Goal: Transaction & Acquisition: Purchase product/service

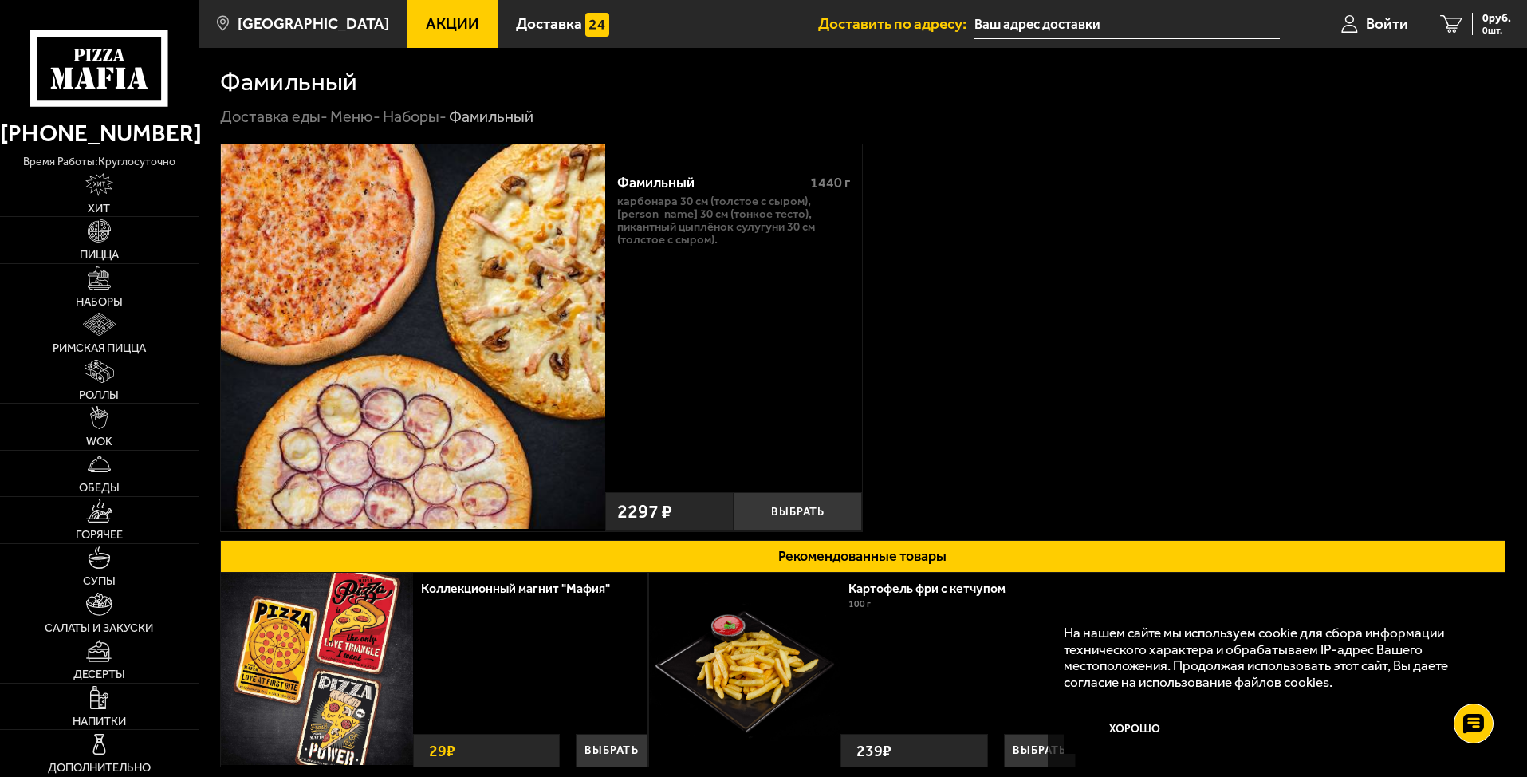
scroll to position [200, 0]
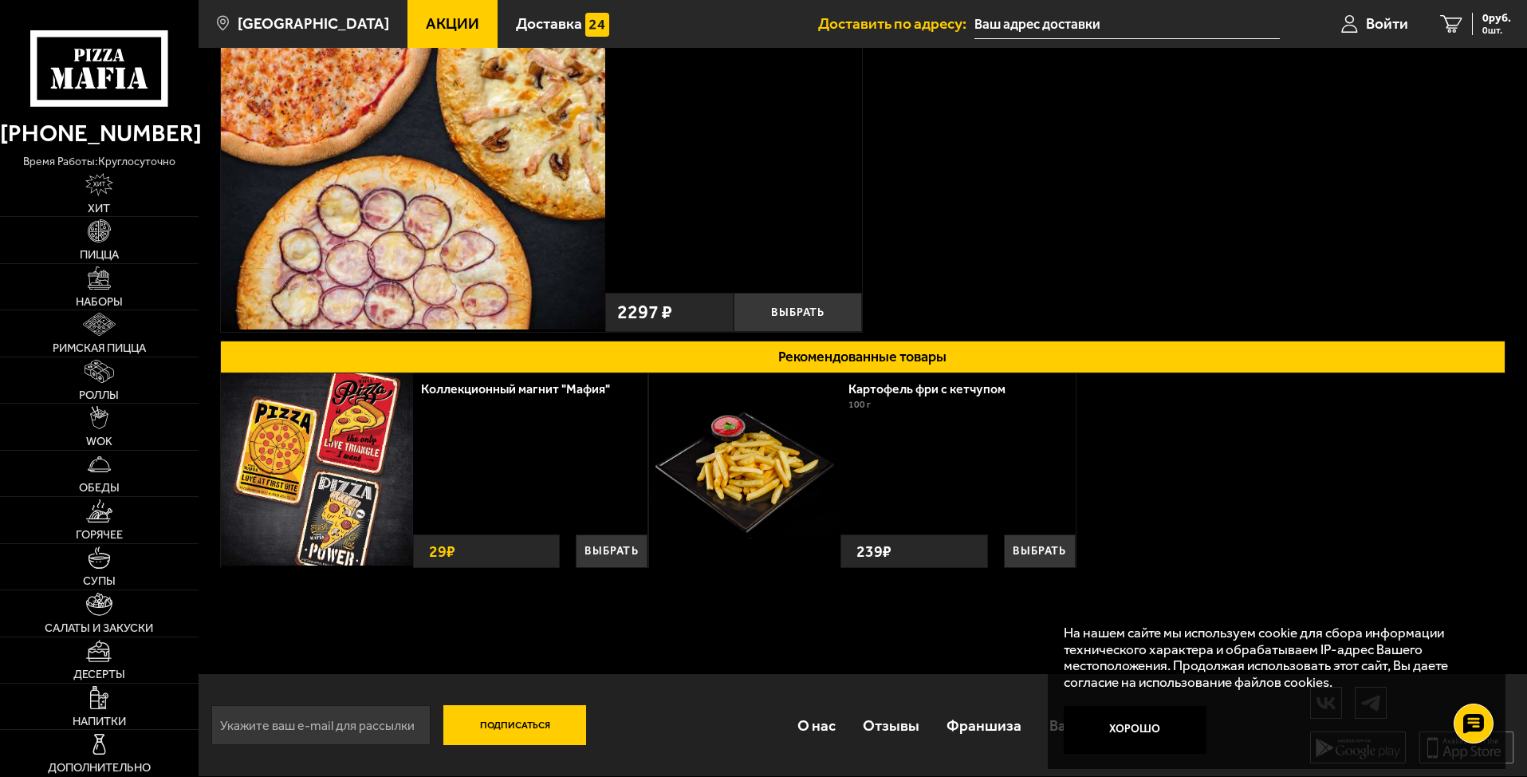
click at [348, 478] on img at bounding box center [317, 469] width 192 height 192
click at [605, 544] on button "Выбрать" at bounding box center [612, 550] width 72 height 33
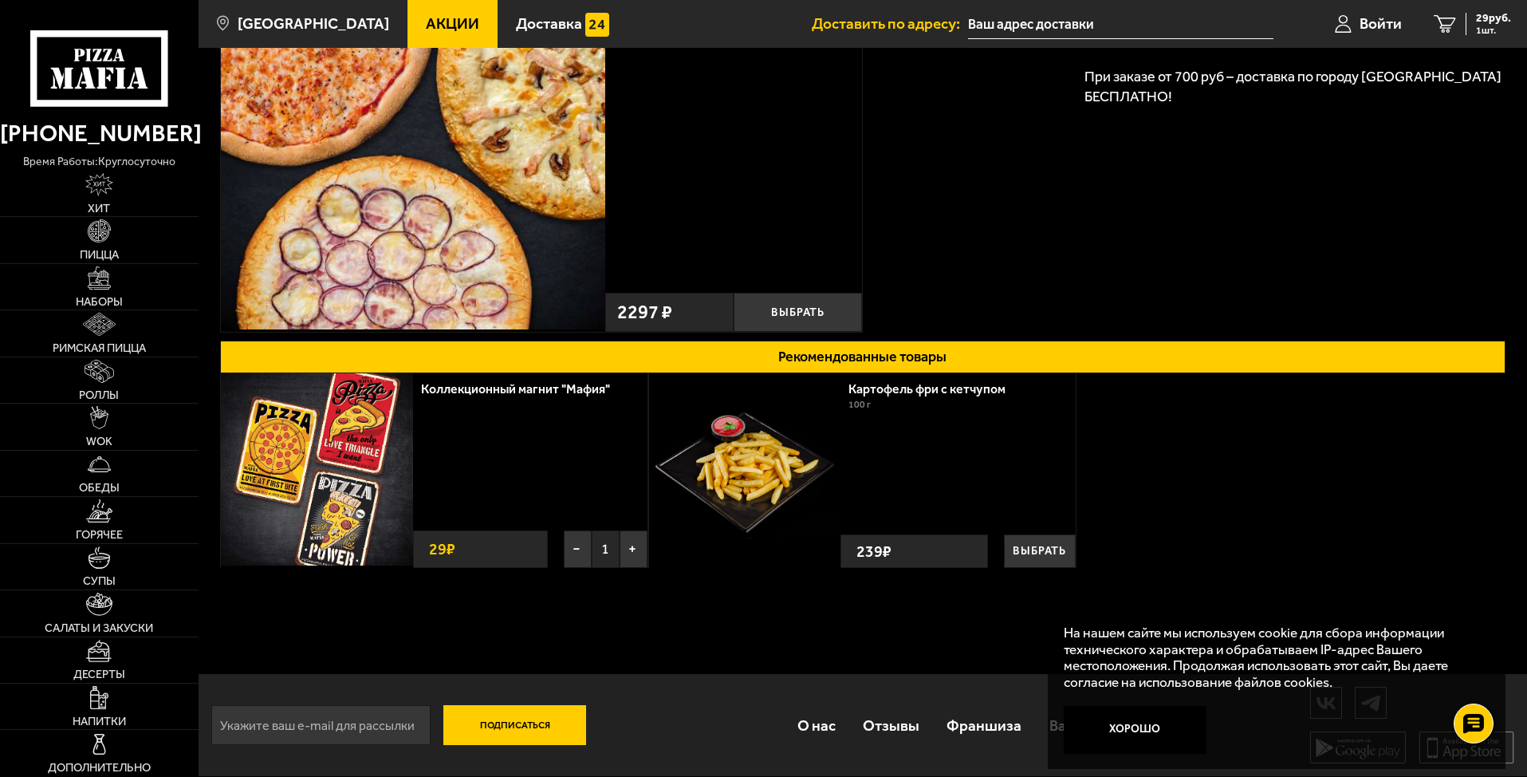
click at [602, 546] on span "1" at bounding box center [606, 548] width 28 height 37
click at [487, 557] on div "29 ₽" at bounding box center [480, 548] width 135 height 37
click at [335, 503] on img at bounding box center [317, 469] width 192 height 192
click at [325, 435] on img at bounding box center [317, 469] width 192 height 192
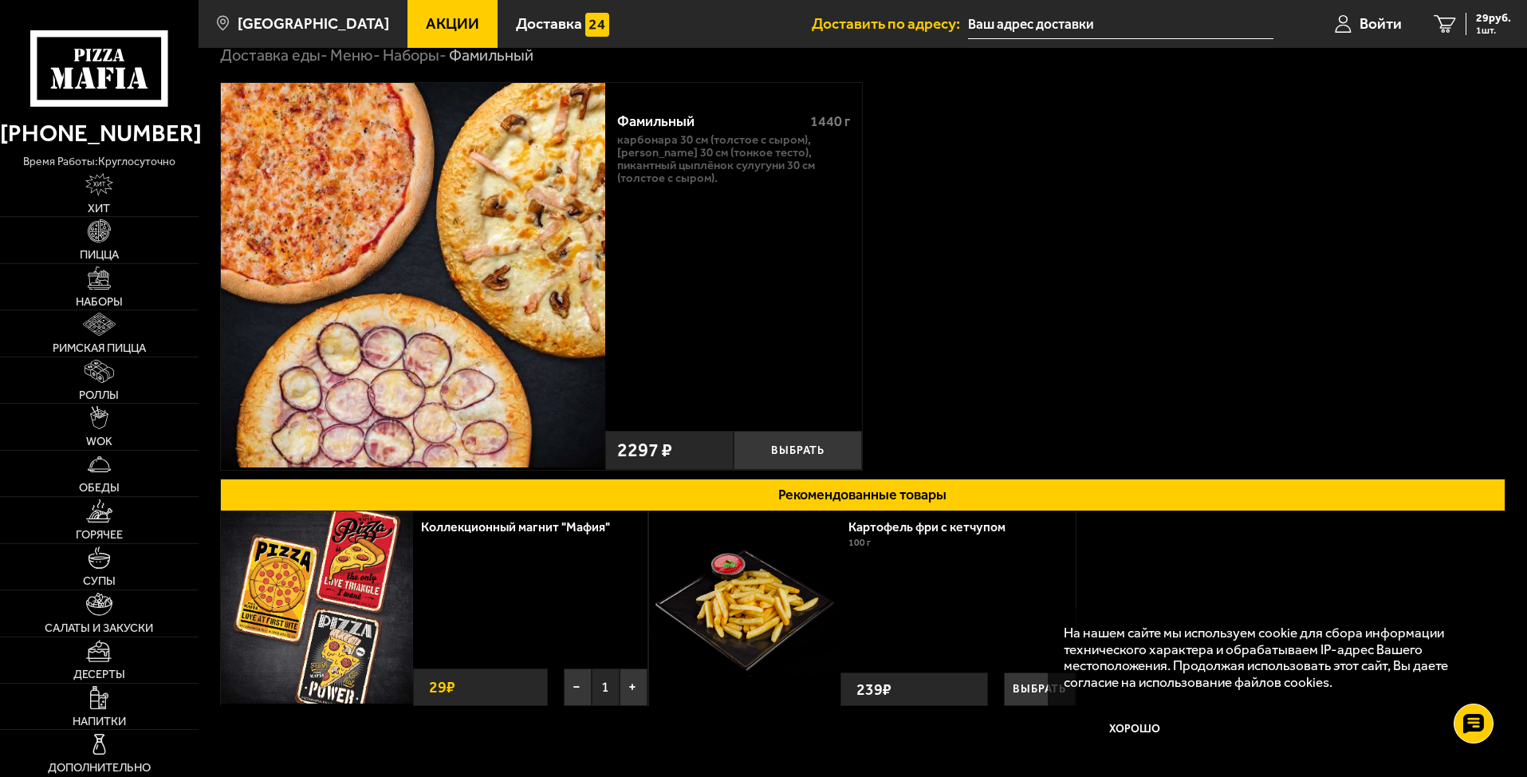
scroll to position [0, 0]
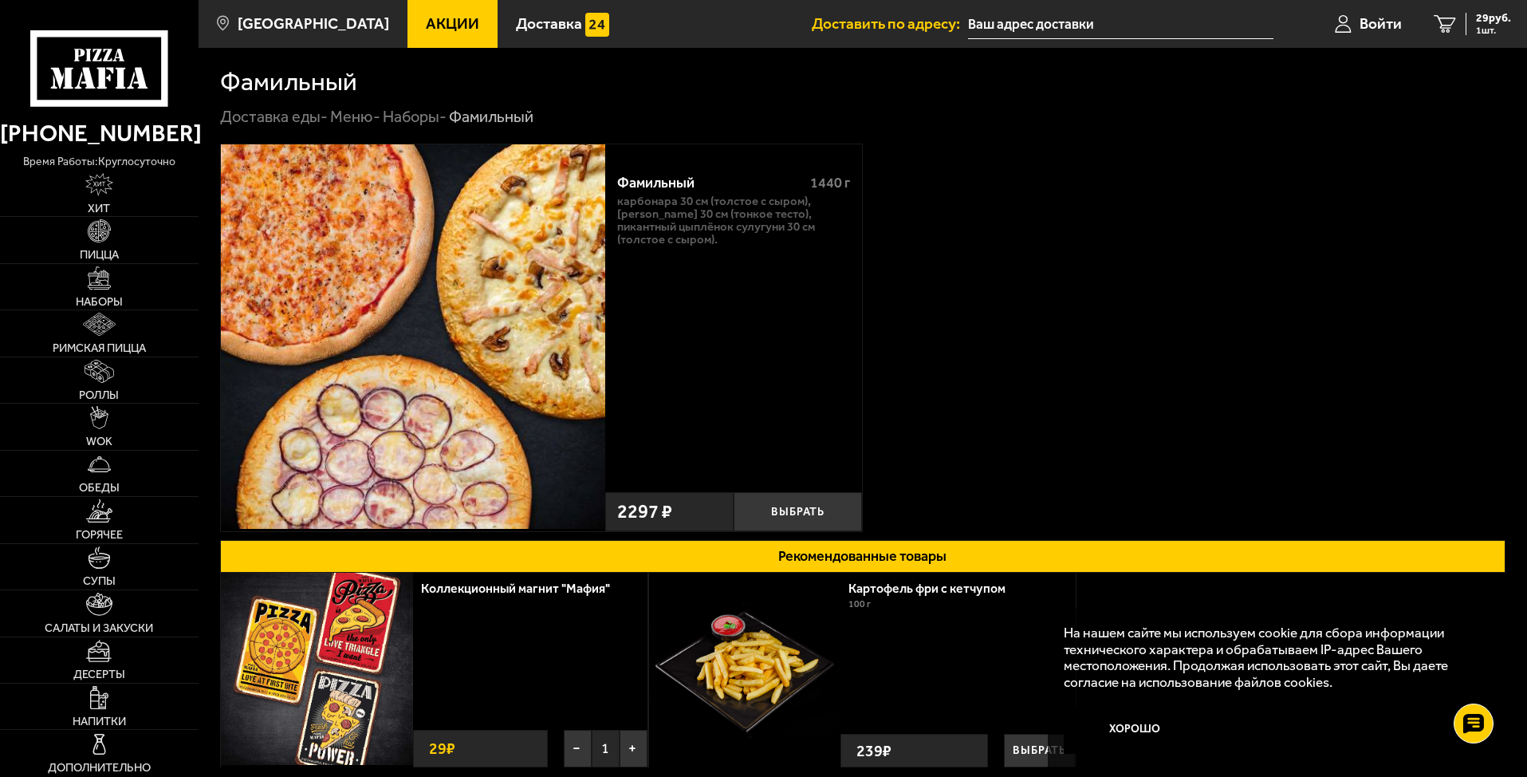
click at [412, 118] on link "Наборы -" at bounding box center [415, 116] width 64 height 19
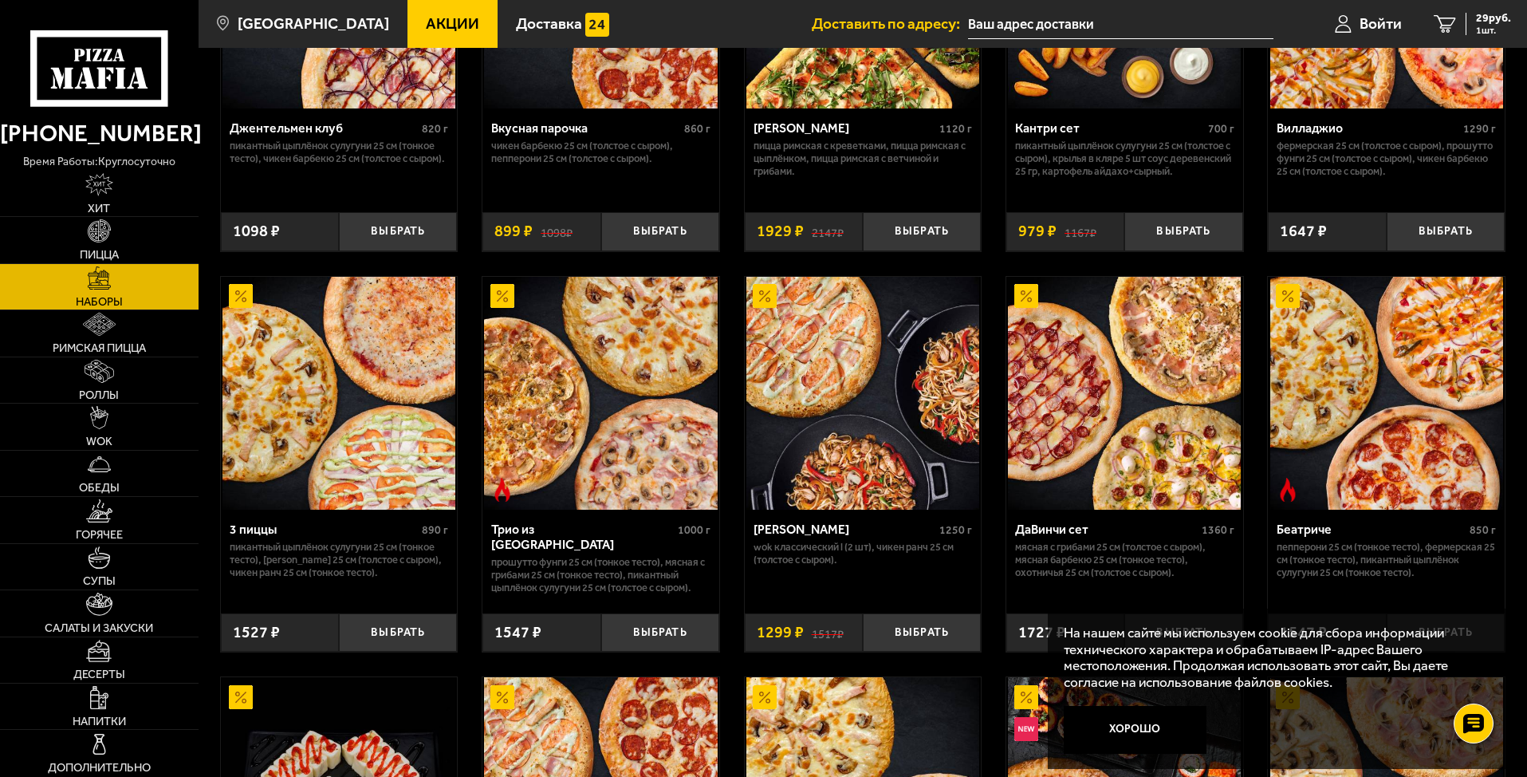
scroll to position [264, 0]
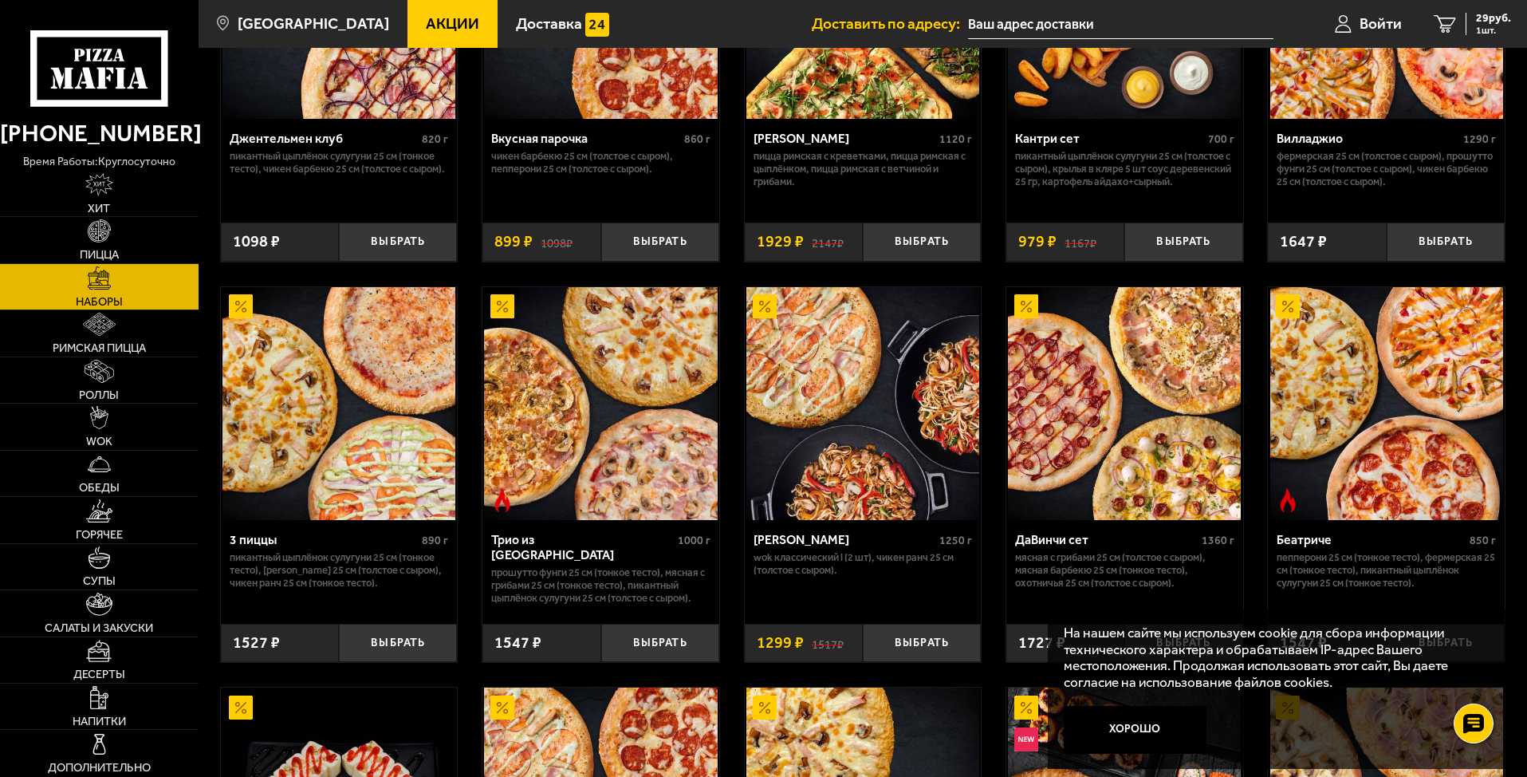
click at [426, 22] on span "Акции" at bounding box center [452, 23] width 53 height 15
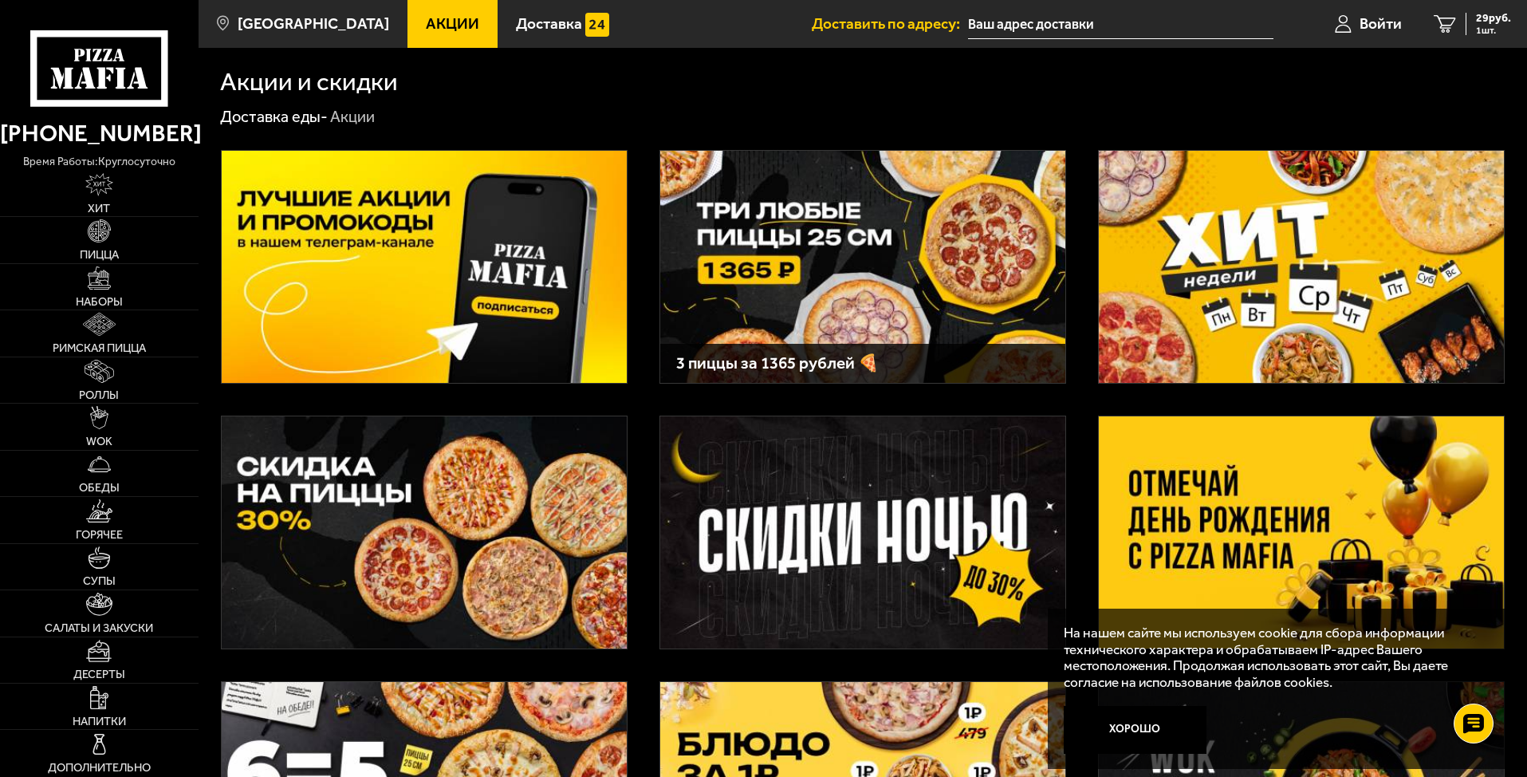
click at [1318, 265] on img at bounding box center [1301, 267] width 405 height 232
